Goal: Information Seeking & Learning: Learn about a topic

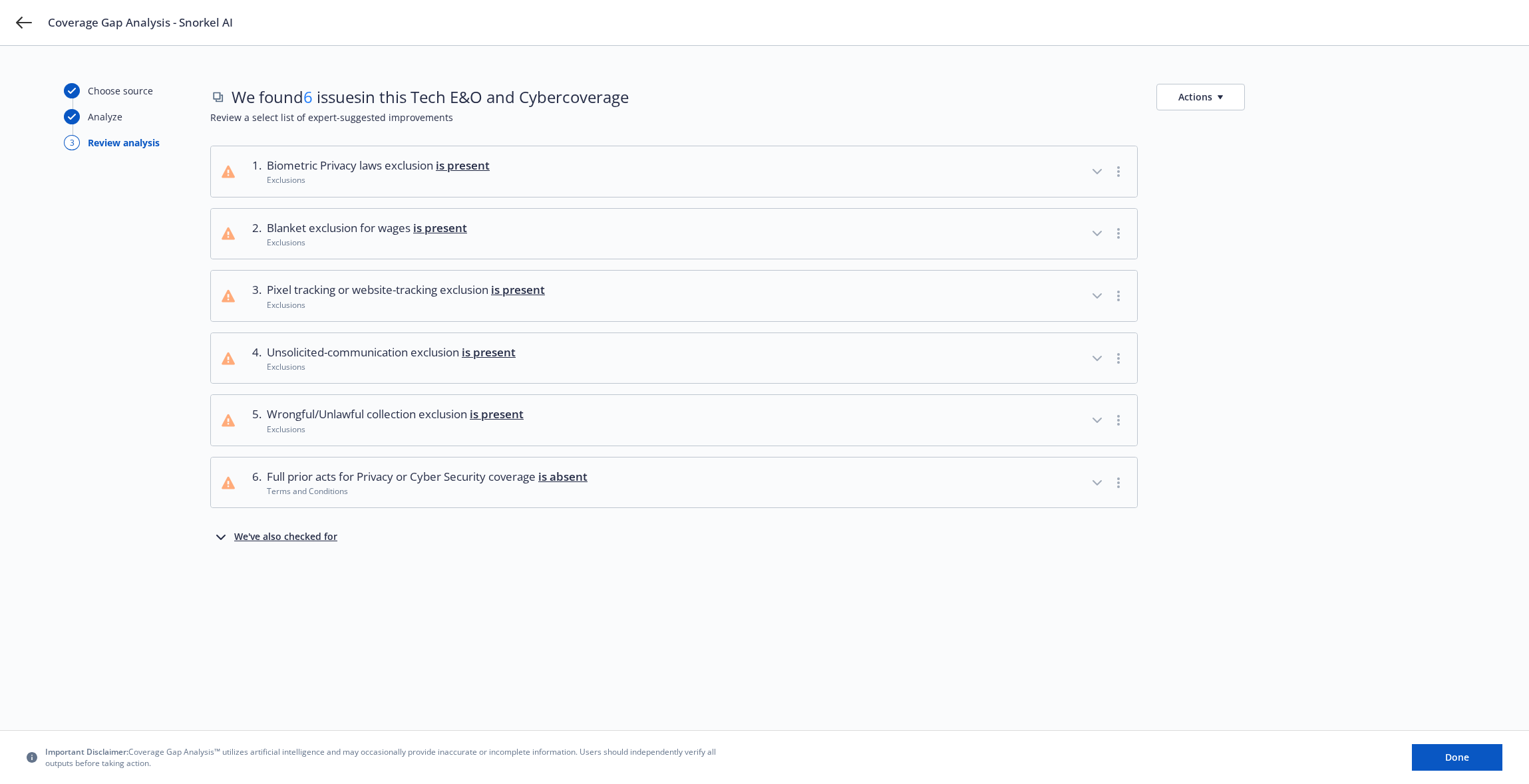
drag, startPoint x: 646, startPoint y: 95, endPoint x: 422, endPoint y: 89, distance: 224.1
click at [422, 89] on div "We found 6 issues in this Tech E&O and Cyber coverage Actions" at bounding box center [837, 96] width 1254 height 27
click at [420, 94] on span "We found 6 issues in this Tech E&O and Cyber coverage" at bounding box center [430, 97] width 397 height 23
drag, startPoint x: 420, startPoint y: 95, endPoint x: 651, endPoint y: 100, distance: 231.1
click at [651, 100] on div "We found 6 issues in this Tech E&O and Cyber coverage Actions" at bounding box center [837, 96] width 1254 height 27
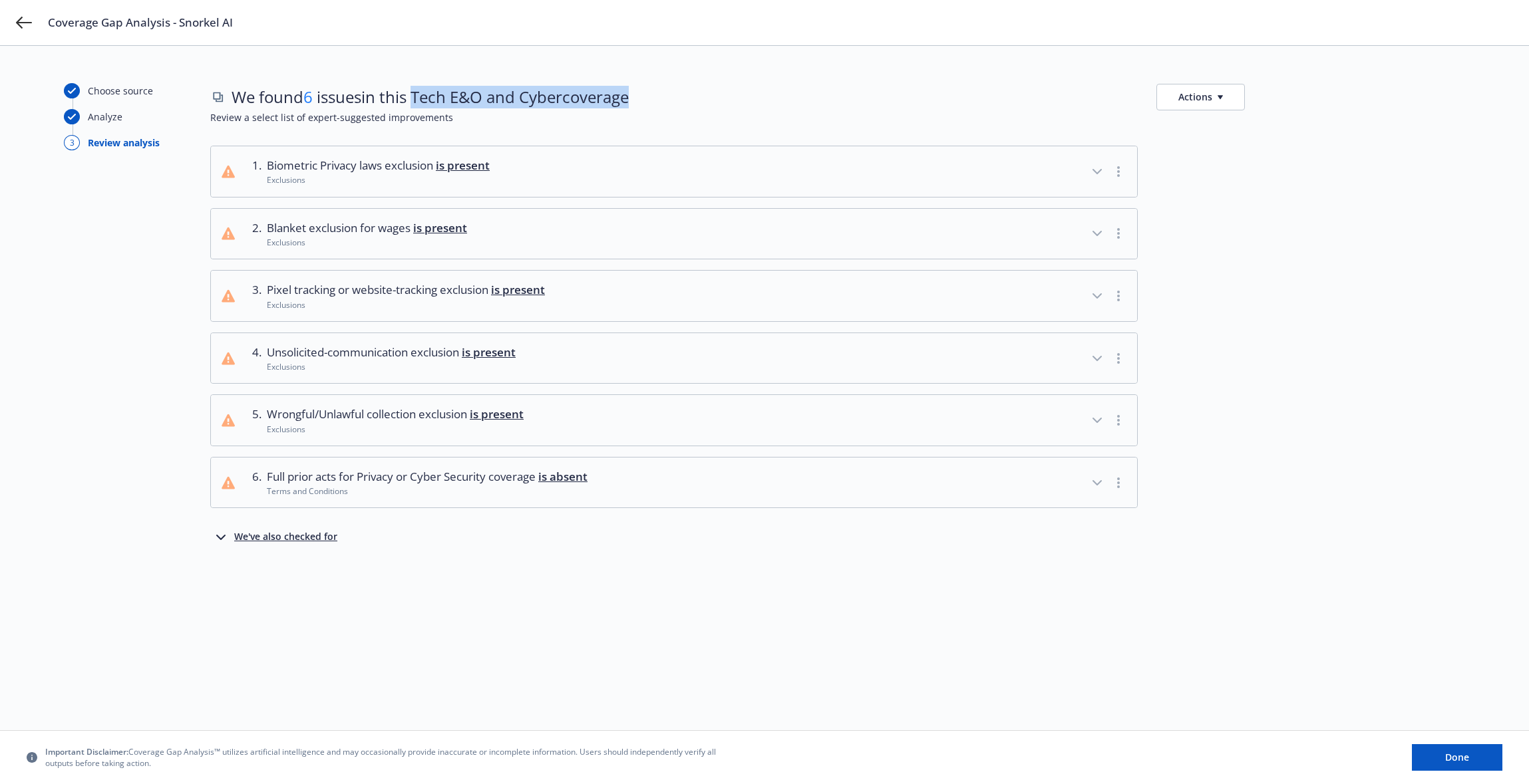
click at [651, 100] on div "We found 6 issues in this Tech E&O and Cyber coverage Actions" at bounding box center [837, 96] width 1254 height 27
drag, startPoint x: 651, startPoint y: 100, endPoint x: 625, endPoint y: 101, distance: 26.0
click at [625, 101] on div "We found 6 issues in this Tech E&O and Cyber coverage Actions" at bounding box center [837, 96] width 1254 height 27
click at [667, 94] on div "We found 6 issues in this Tech E&O and Cyber coverage Actions" at bounding box center [837, 96] width 1254 height 27
drag, startPoint x: 646, startPoint y: 101, endPoint x: 420, endPoint y: 91, distance: 226.2
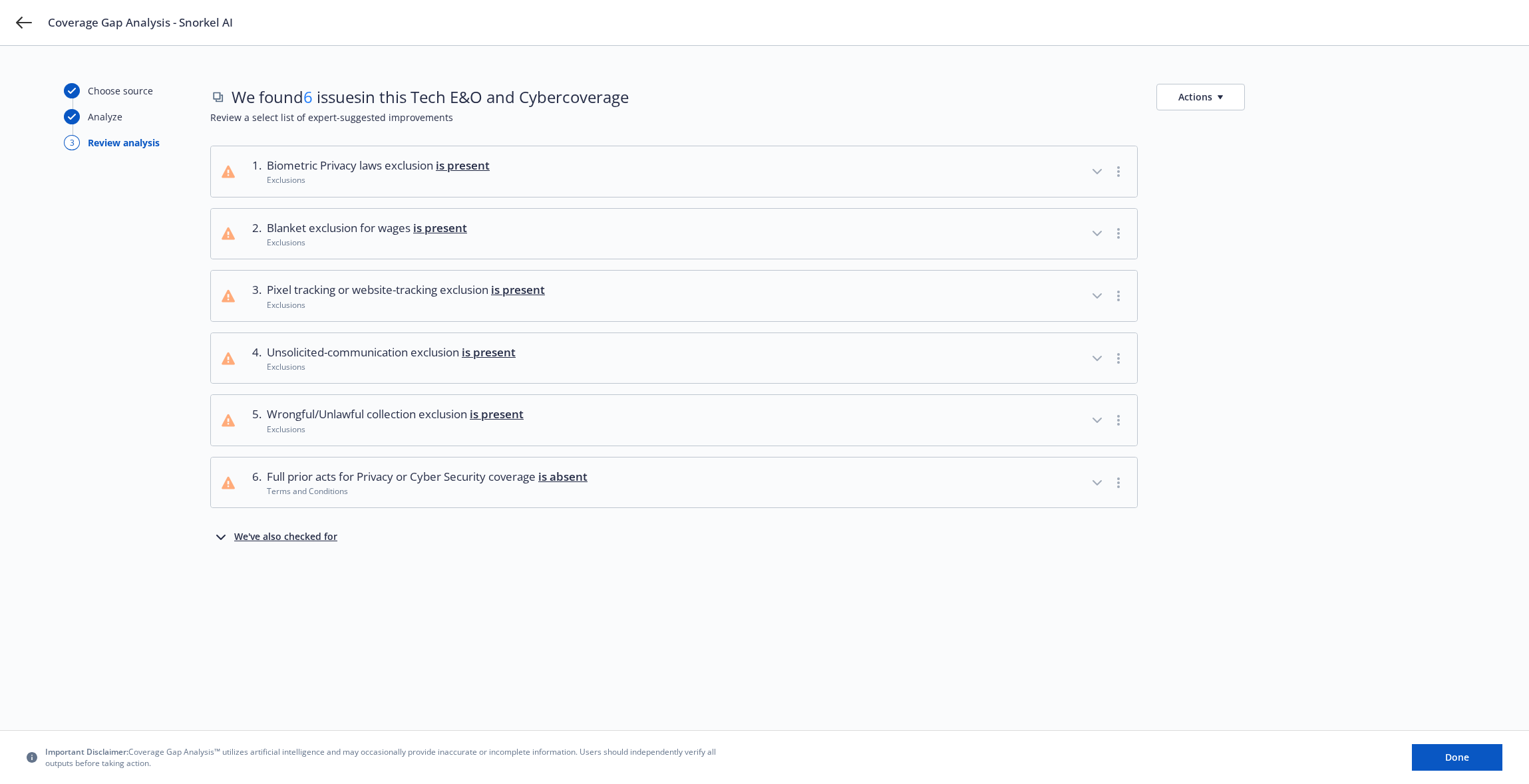
click at [420, 91] on div "We found 6 issues in this Tech E&O and Cyber coverage Actions" at bounding box center [837, 96] width 1254 height 27
click at [420, 91] on span "We found 6 issues in this Tech E&O and Cyber coverage" at bounding box center [430, 97] width 397 height 23
drag, startPoint x: 420, startPoint y: 91, endPoint x: 729, endPoint y: 116, distance: 310.0
click at [729, 116] on div "We found 6 issues in this Tech E&O and Cyber coverage Actions Review a select l…" at bounding box center [837, 114] width 1254 height 62
click at [727, 118] on span "Review a select list of expert-suggested improvements" at bounding box center [837, 117] width 1254 height 14
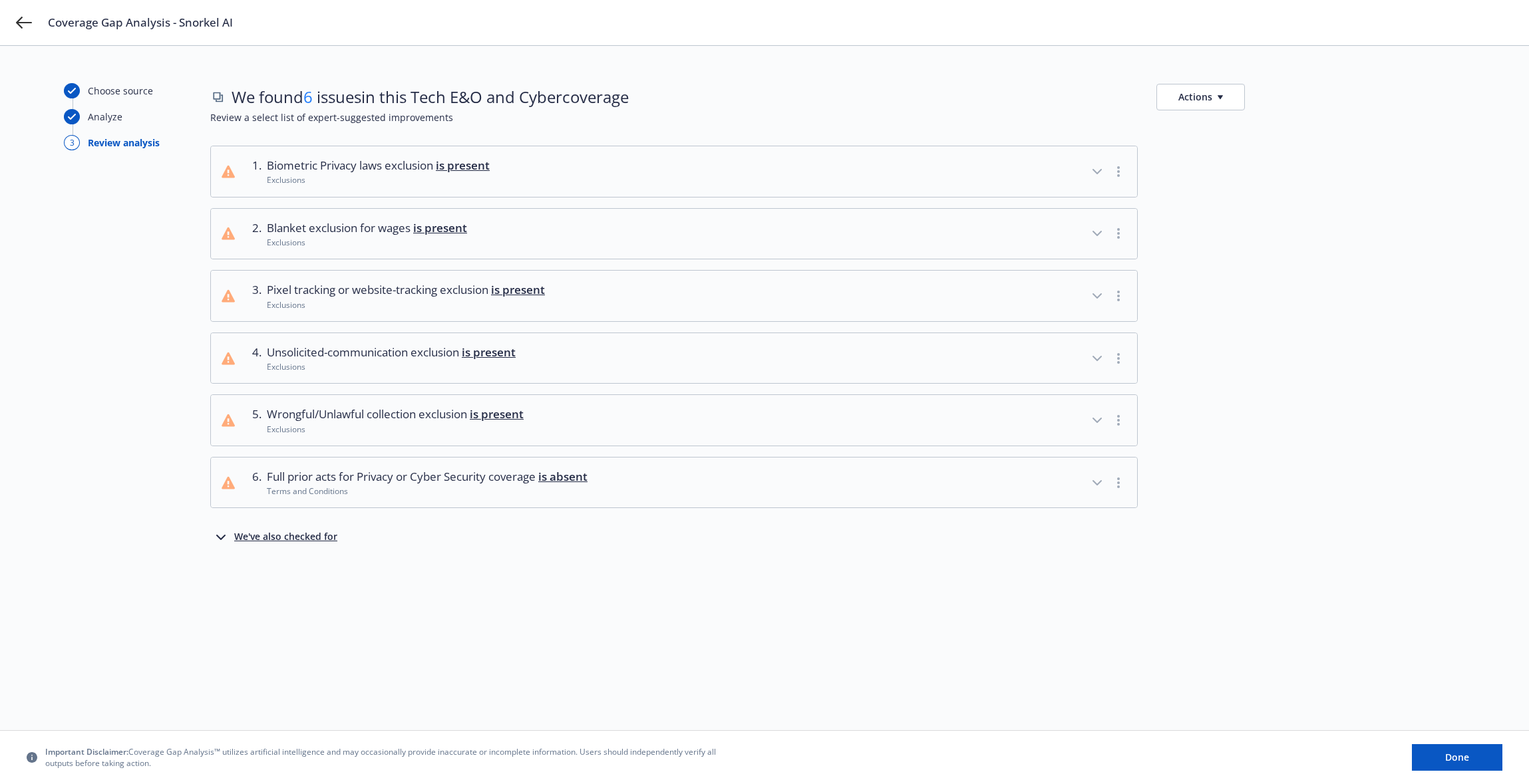
drag, startPoint x: 652, startPoint y: 97, endPoint x: 423, endPoint y: 93, distance: 229.0
click at [423, 93] on div "We found 6 issues in this Tech E&O and Cyber coverage Actions" at bounding box center [837, 96] width 1254 height 27
click at [423, 93] on span "We found 6 issues in this Tech E&O and Cyber coverage" at bounding box center [430, 97] width 397 height 23
drag, startPoint x: 423, startPoint y: 93, endPoint x: 757, endPoint y: 116, distance: 334.8
click at [757, 116] on div "We found 6 issues in this Tech E&O and Cyber coverage Actions Review a select l…" at bounding box center [837, 114] width 1254 height 62
